Goal: Information Seeking & Learning: Check status

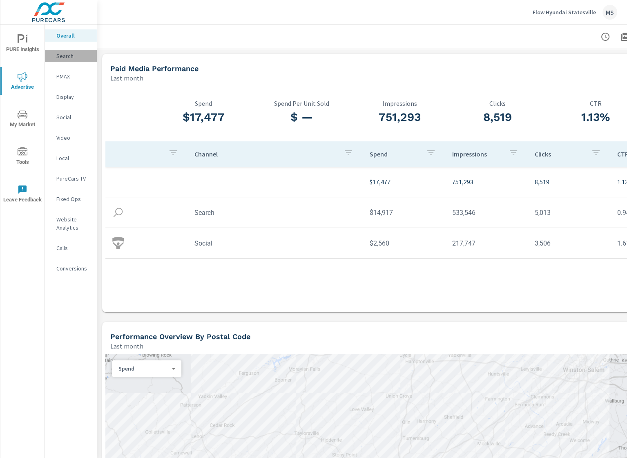
click at [68, 56] on p "Search" at bounding box center [73, 56] width 34 height 8
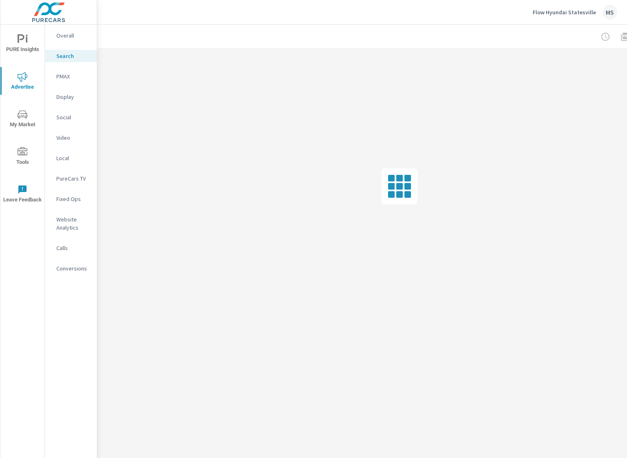
click at [80, 75] on p "PMAX" at bounding box center [73, 76] width 34 height 8
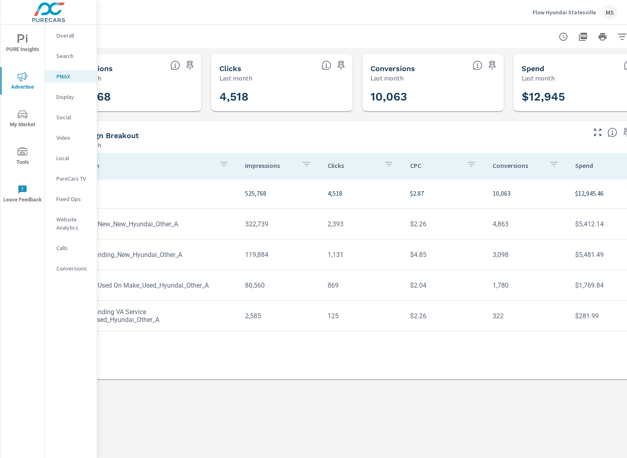
scroll to position [0, 75]
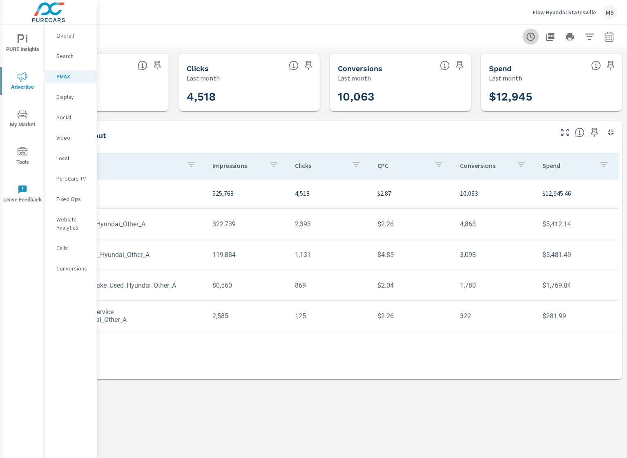
click at [529, 36] on icon "button" at bounding box center [531, 37] width 10 height 10
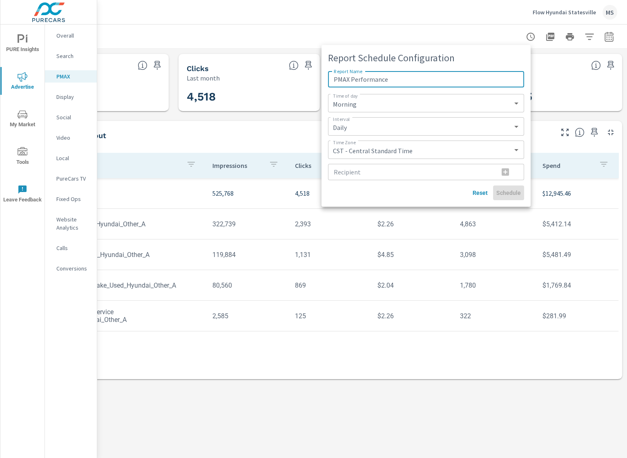
click at [608, 38] on div at bounding box center [313, 229] width 627 height 458
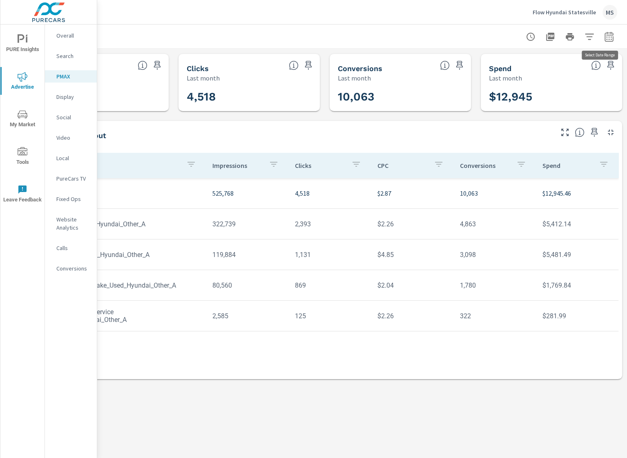
click at [608, 38] on icon "button" at bounding box center [610, 37] width 10 height 10
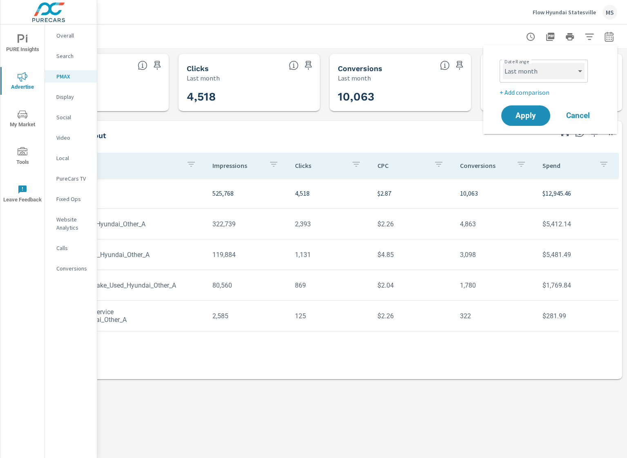
click at [565, 71] on select "Custom [DATE] Last week Last 7 days Last 14 days Last 30 days Last 45 days Last…" at bounding box center [544, 71] width 82 height 16
select select "Month to date"
click at [503, 63] on select "Custom [DATE] Last week Last 7 days Last 14 days Last 30 days Last 45 days Last…" at bounding box center [544, 71] width 82 height 16
click at [537, 112] on span "Apply" at bounding box center [526, 116] width 34 height 8
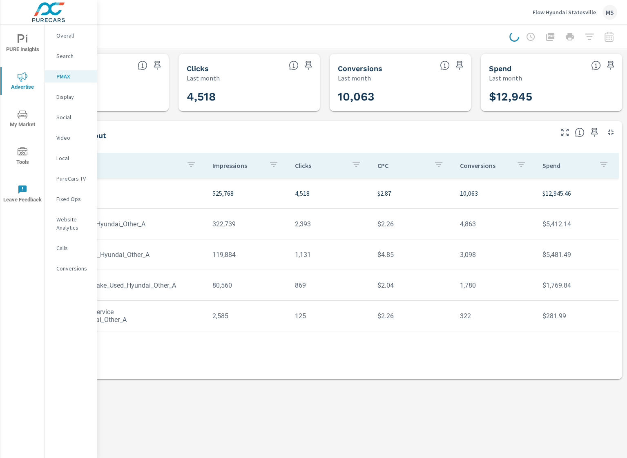
scroll to position [0, 0]
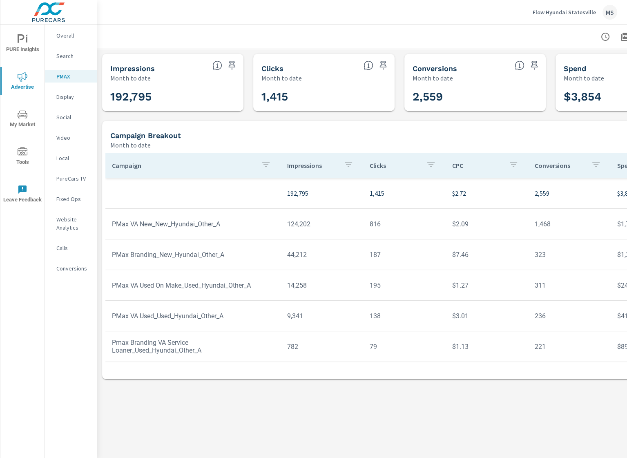
click at [74, 57] on p "Search" at bounding box center [73, 56] width 34 height 8
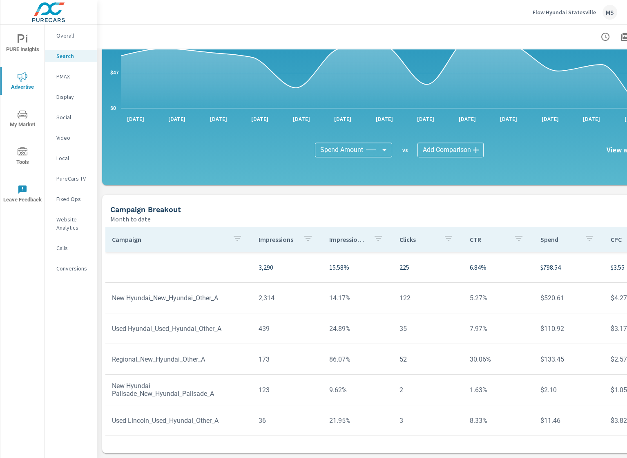
scroll to position [468, 0]
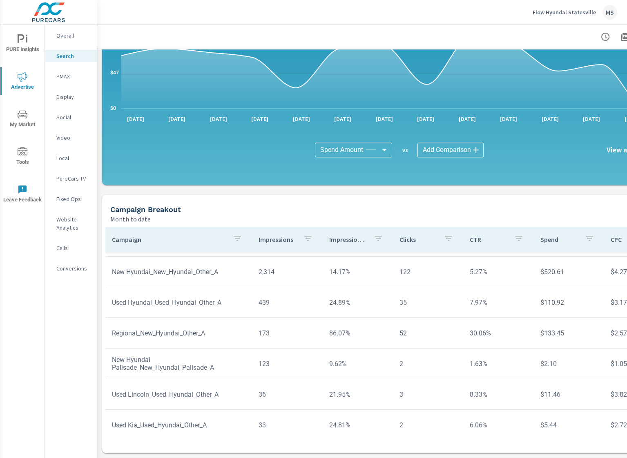
scroll to position [41, 0]
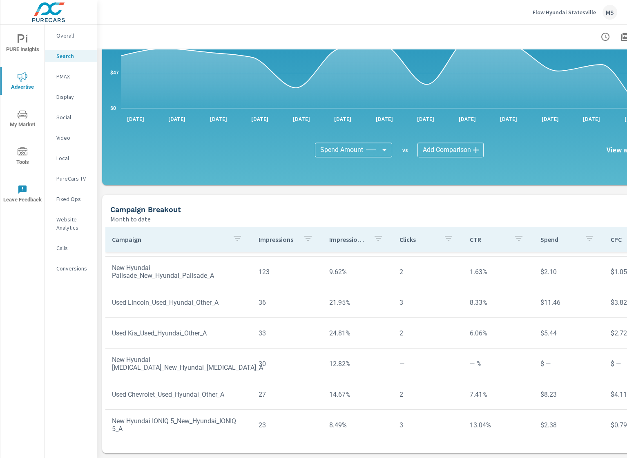
scroll to position [123, 0]
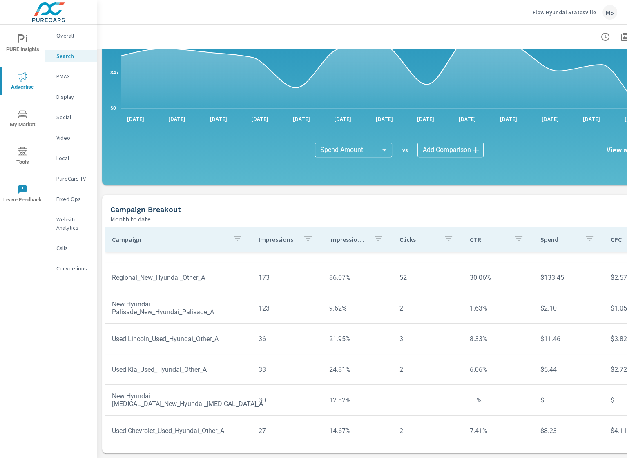
scroll to position [18, 0]
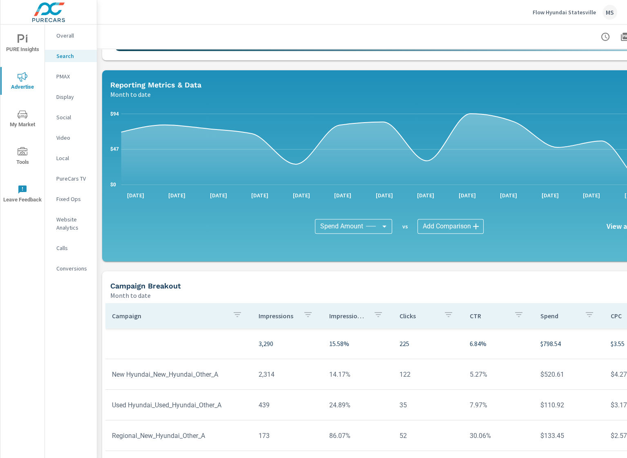
scroll to position [386, 0]
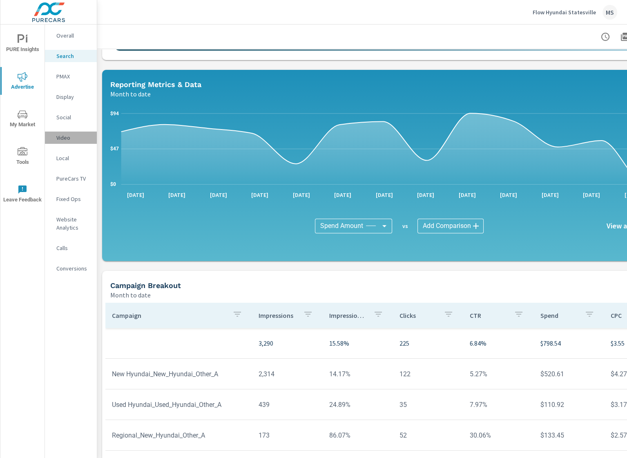
click at [72, 136] on p "Video" at bounding box center [73, 138] width 34 height 8
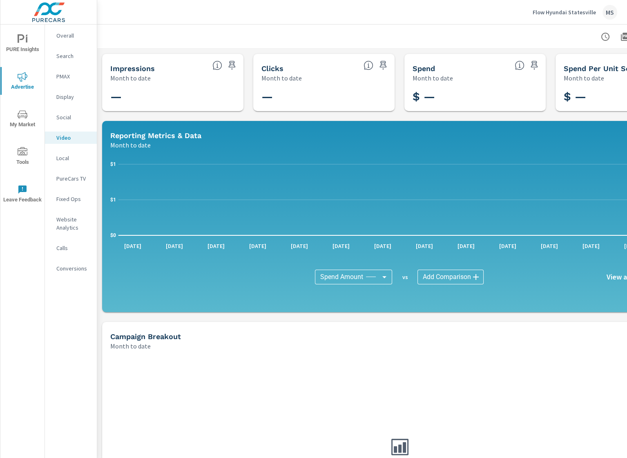
click at [72, 36] on p "Overall" at bounding box center [73, 35] width 34 height 8
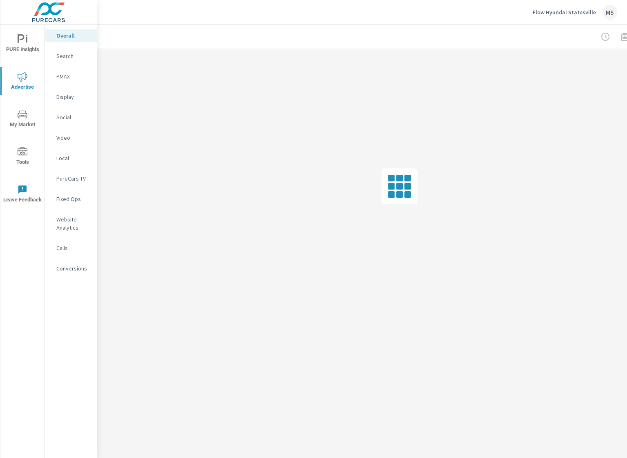
click at [80, 50] on div "Search" at bounding box center [71, 56] width 52 height 12
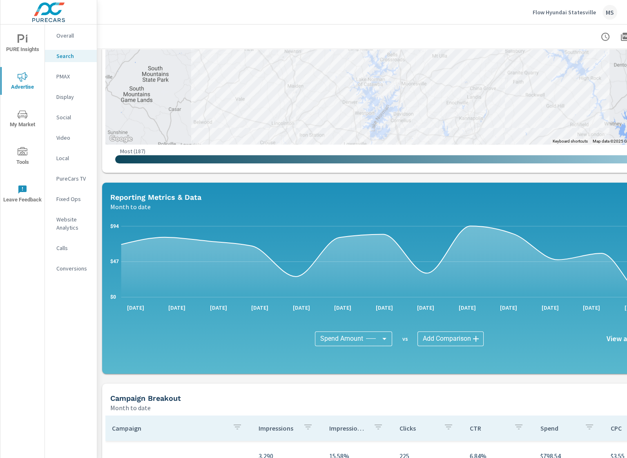
scroll to position [409, 0]
